Goal: Task Accomplishment & Management: Use online tool/utility

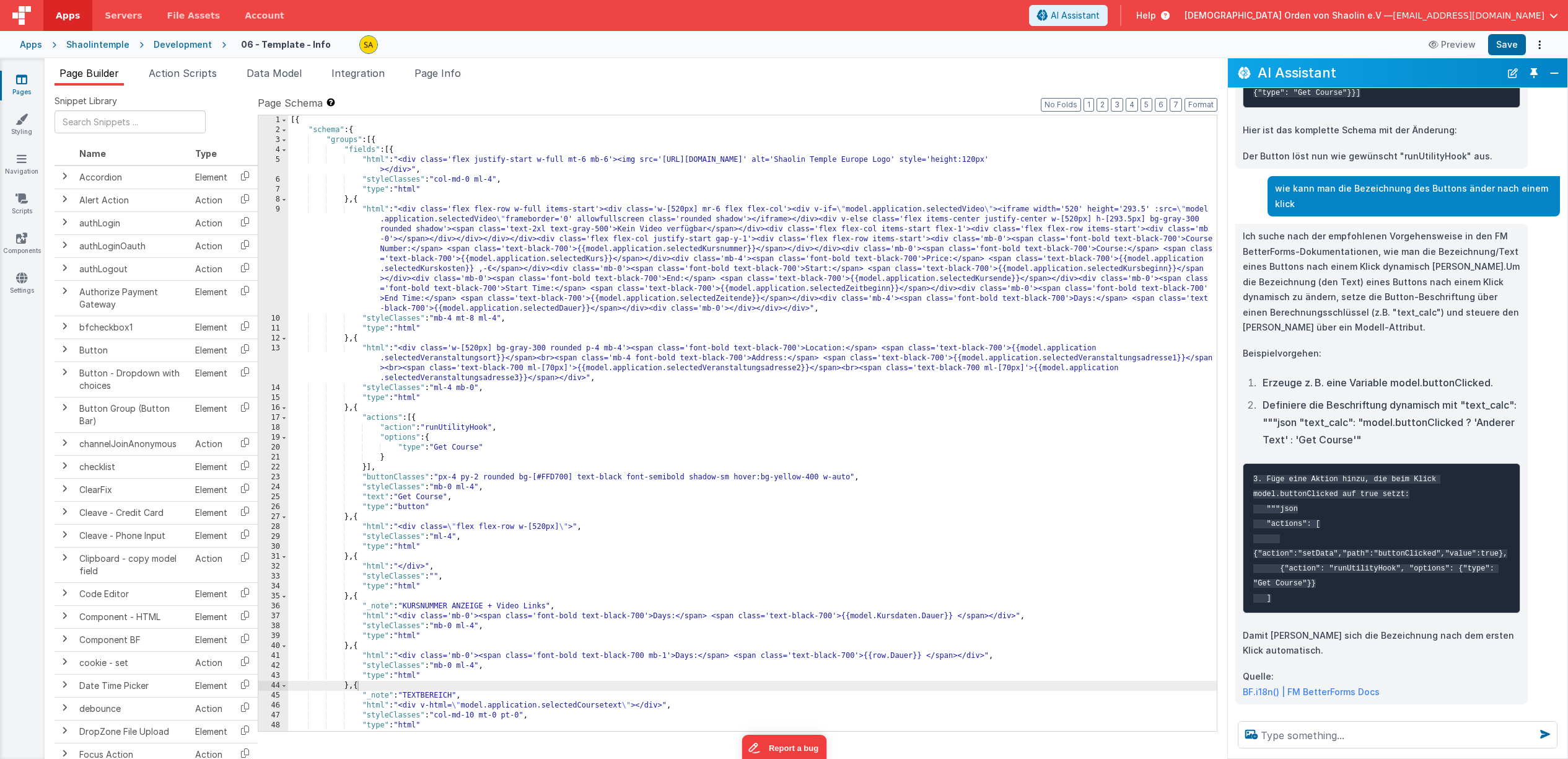
click at [184, 45] on div "Development" at bounding box center [183, 45] width 58 height 13
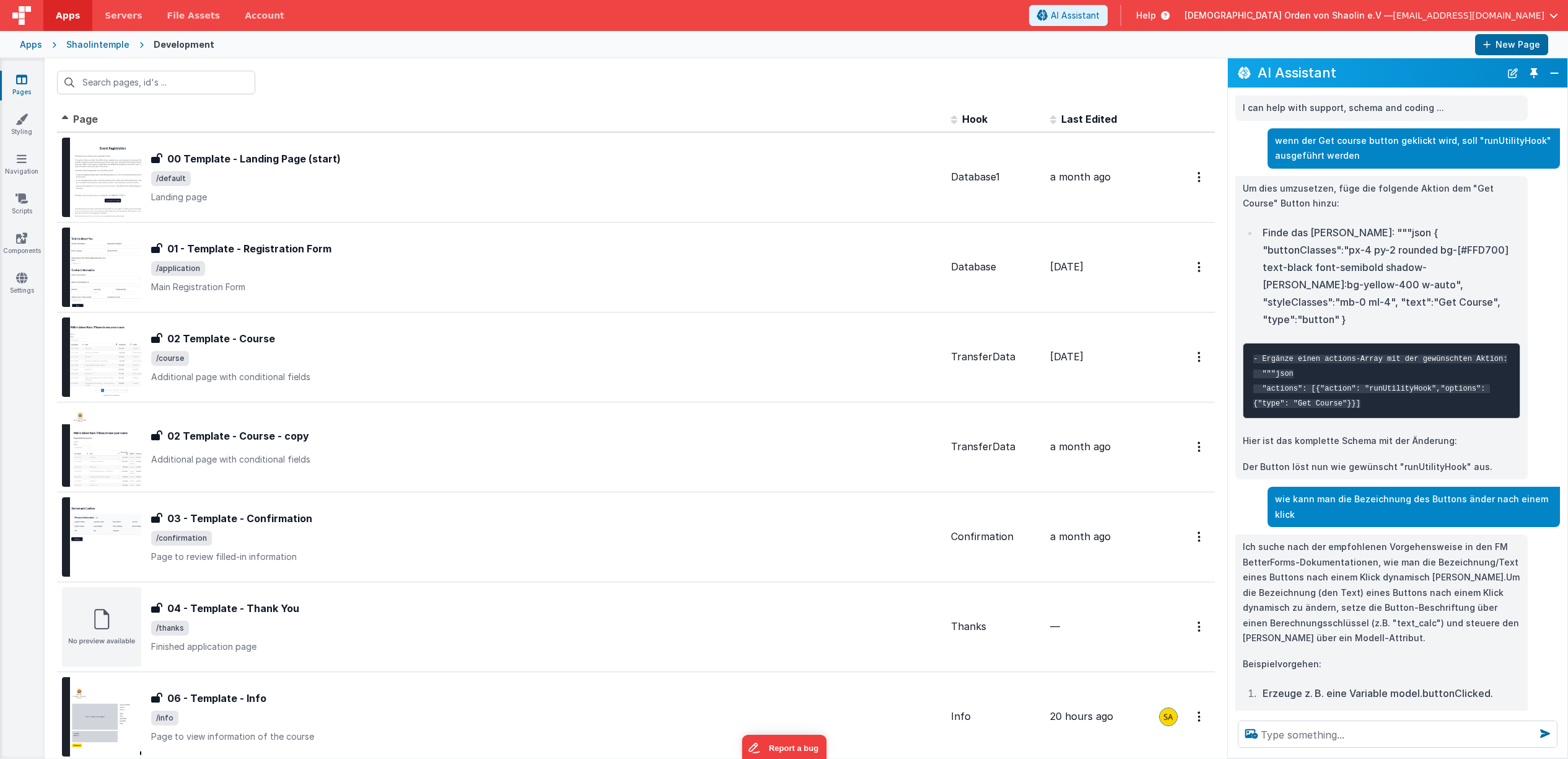
click at [107, 48] on div "Shaolintemple" at bounding box center [98, 45] width 63 height 13
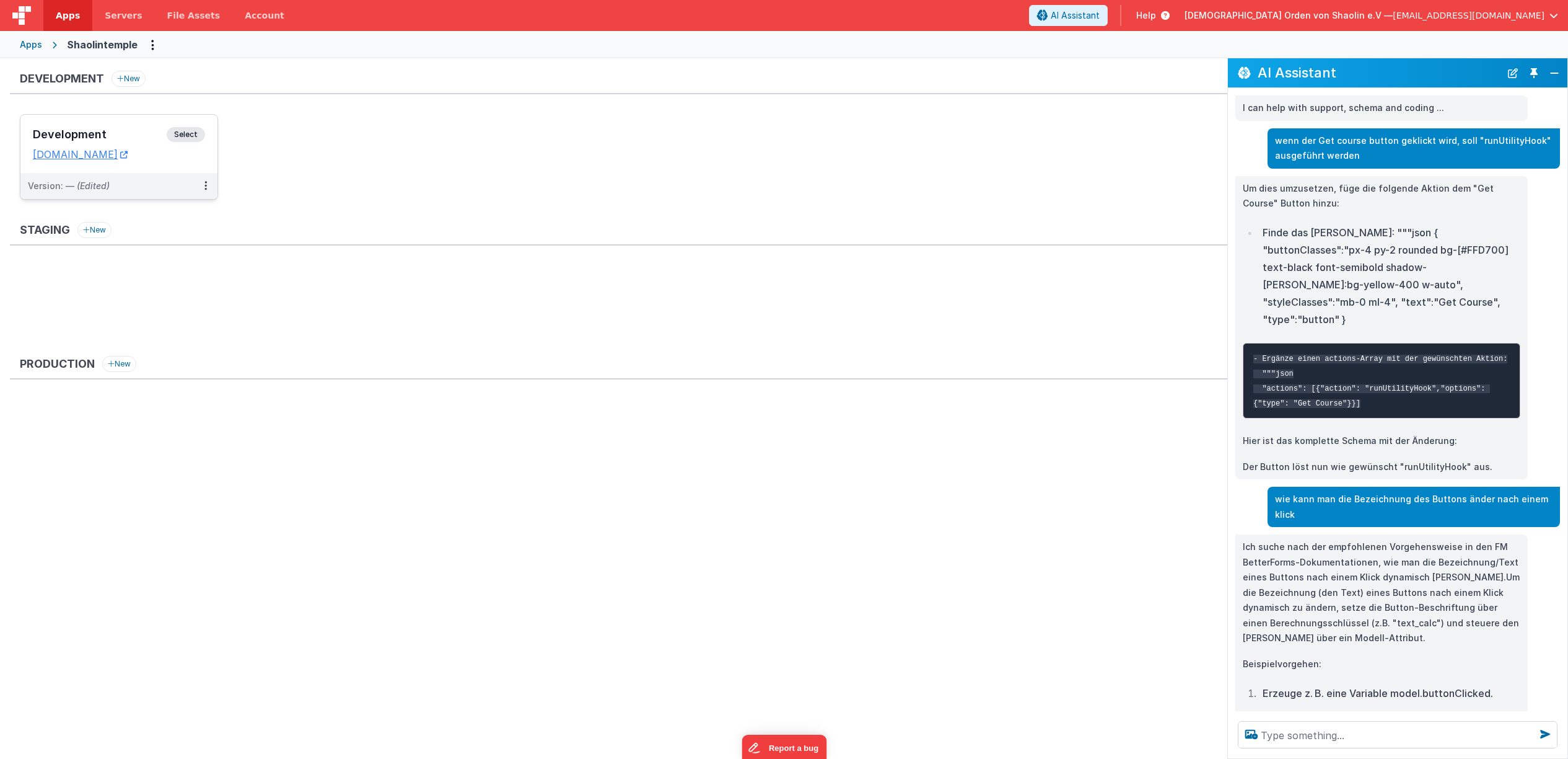
click at [183, 134] on span "Select" at bounding box center [186, 135] width 39 height 15
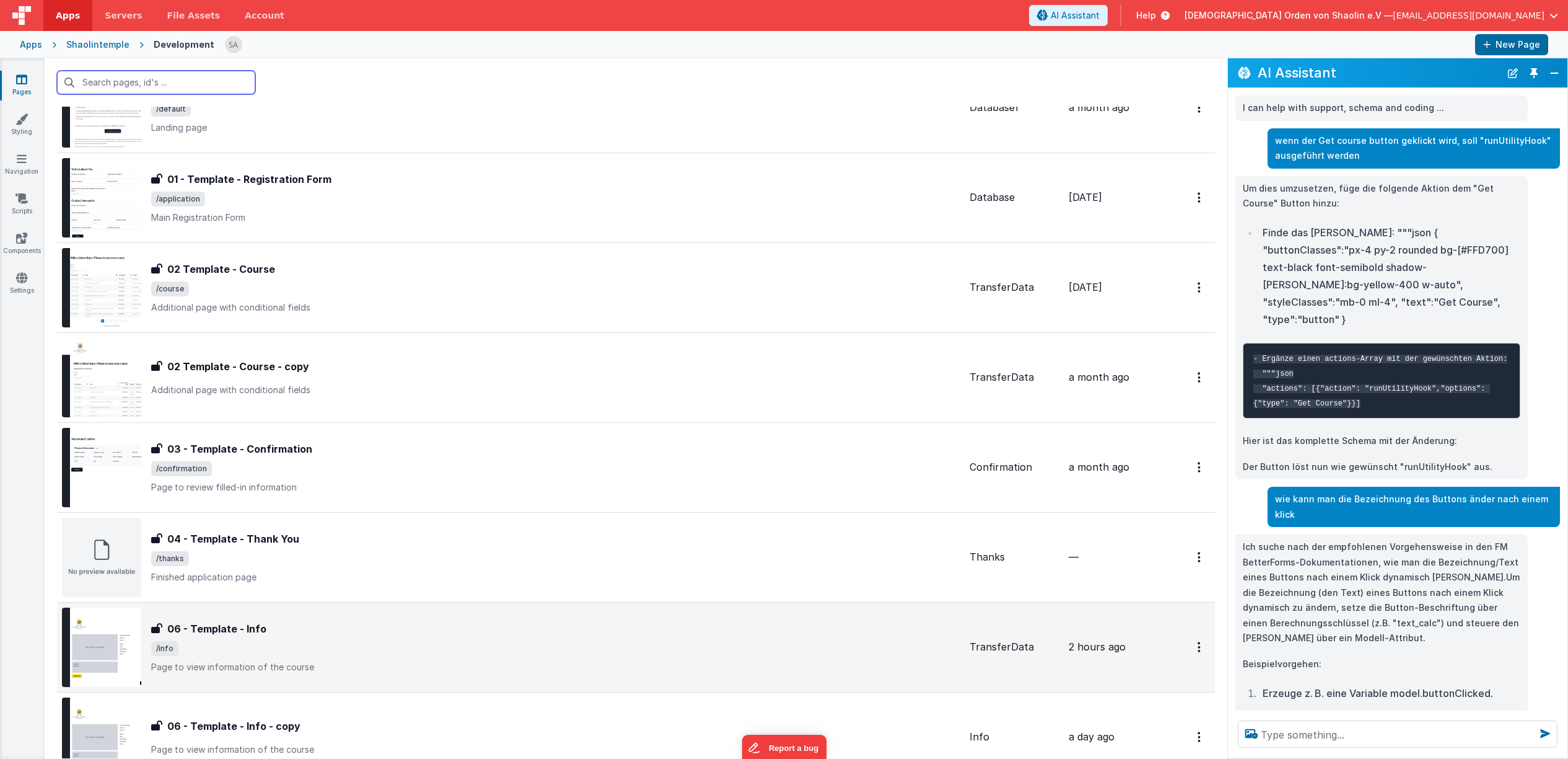
scroll to position [70, 0]
click at [390, 652] on span "/info" at bounding box center [555, 648] width 808 height 15
